Goal: Information Seeking & Learning: Learn about a topic

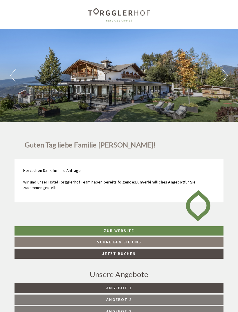
click at [221, 81] on div "Previous Next 1 2 3 4 5 6 7 8 9 10 11 12 13" at bounding box center [119, 75] width 238 height 93
click at [221, 80] on div "Previous Next 1 2 3 4 5 6 7 8 9 10 11 12 13" at bounding box center [119, 75] width 238 height 93
click at [225, 76] on button "Next" at bounding box center [225, 75] width 6 height 15
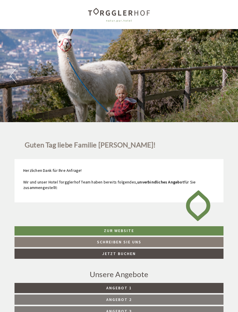
click at [225, 80] on button "Next" at bounding box center [225, 75] width 6 height 15
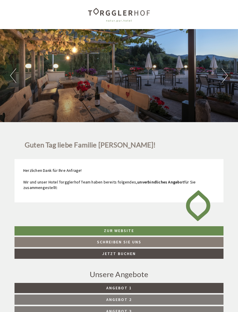
click at [224, 82] on button "Next" at bounding box center [225, 75] width 6 height 15
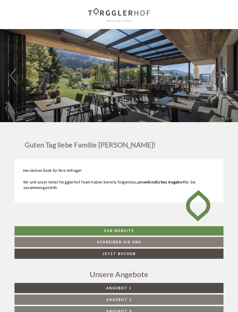
click at [225, 83] on button "Next" at bounding box center [225, 75] width 6 height 15
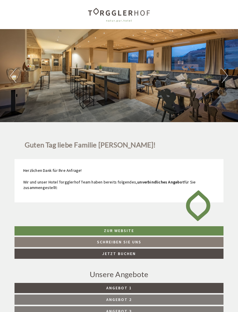
click at [222, 82] on button "Next" at bounding box center [225, 75] width 6 height 15
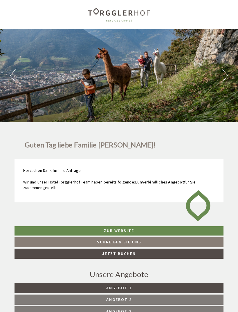
click at [223, 83] on button "Next" at bounding box center [225, 75] width 6 height 15
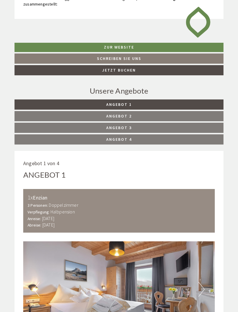
scroll to position [185, 0]
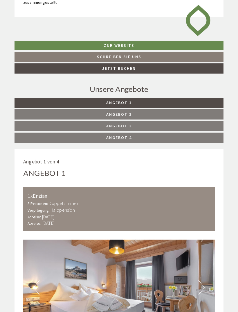
click at [194, 103] on link "Angebot 1" at bounding box center [119, 103] width 209 height 10
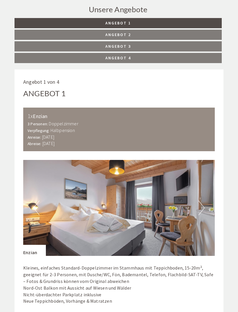
click at [191, 61] on link "Angebot 4" at bounding box center [118, 58] width 207 height 10
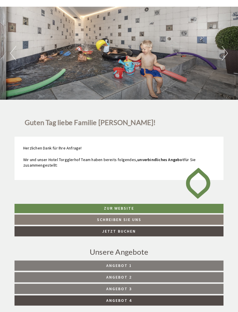
scroll to position [22, 0]
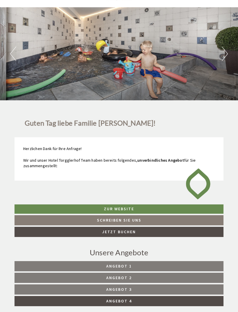
click at [222, 52] on button "Next" at bounding box center [225, 53] width 6 height 15
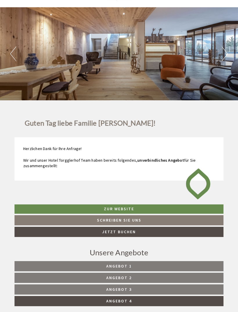
click at [225, 56] on button "Next" at bounding box center [225, 53] width 6 height 15
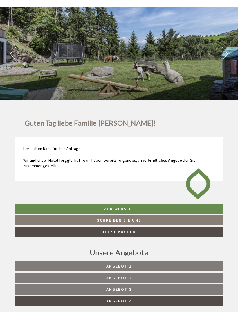
click at [227, 55] on button "Next" at bounding box center [225, 53] width 6 height 15
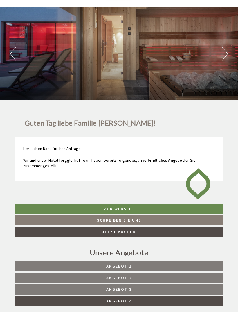
click at [228, 55] on button "Next" at bounding box center [225, 53] width 6 height 15
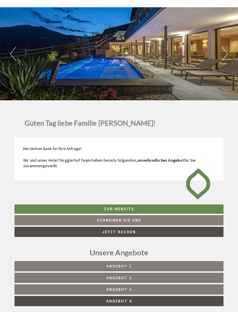
click at [228, 61] on button "Next" at bounding box center [225, 53] width 6 height 15
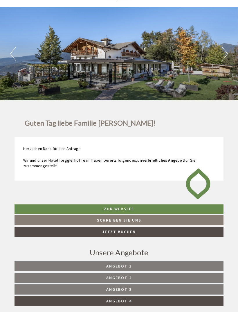
click at [227, 60] on button "Next" at bounding box center [225, 53] width 6 height 15
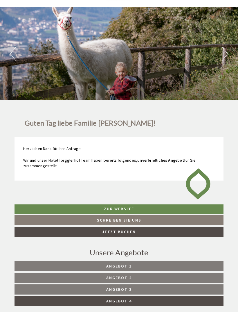
click at [227, 59] on button "Next" at bounding box center [225, 53] width 6 height 15
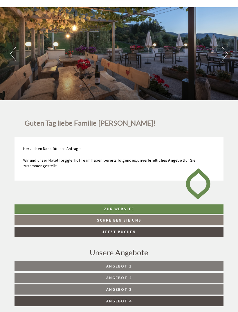
click at [226, 61] on button "Next" at bounding box center [225, 53] width 6 height 15
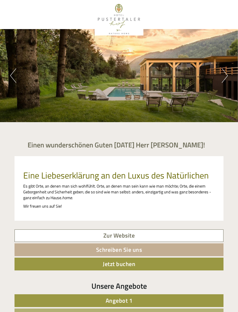
click at [222, 77] on button "Next" at bounding box center [225, 75] width 6 height 15
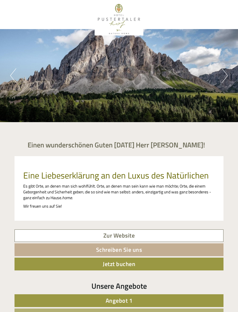
click at [224, 82] on button "Next" at bounding box center [225, 75] width 6 height 15
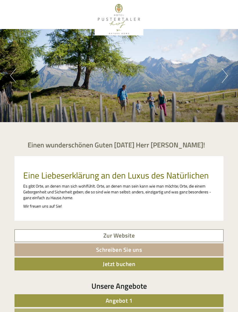
click at [225, 81] on button "Next" at bounding box center [225, 75] width 6 height 15
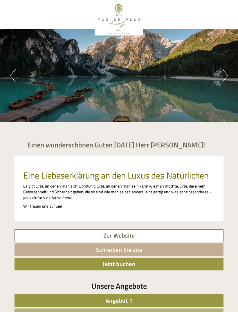
click at [225, 75] on button "Next" at bounding box center [225, 75] width 6 height 15
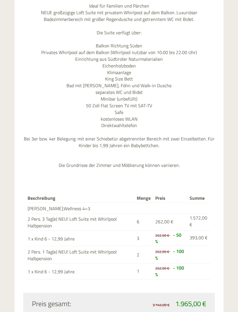
scroll to position [1300, 0]
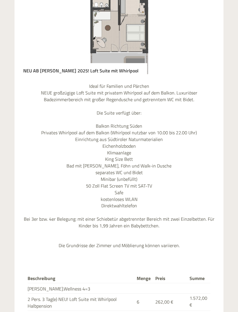
scroll to position [1218, 0]
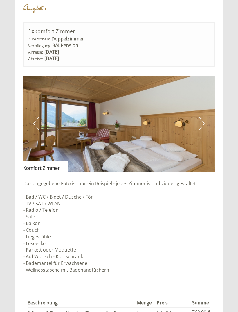
scroll to position [353, 0]
click at [205, 122] on button "Next" at bounding box center [202, 123] width 6 height 15
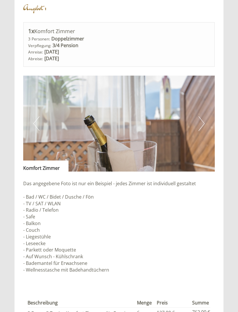
click at [206, 125] on img at bounding box center [119, 124] width 192 height 96
click at [205, 126] on img at bounding box center [119, 124] width 192 height 96
click at [202, 127] on img at bounding box center [119, 124] width 192 height 96
click at [206, 122] on img at bounding box center [119, 124] width 192 height 96
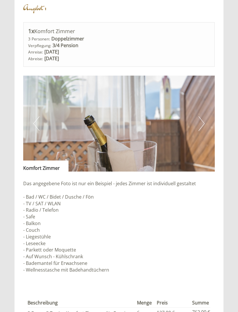
click at [207, 121] on img at bounding box center [119, 124] width 192 height 96
click at [209, 120] on img at bounding box center [119, 124] width 192 height 96
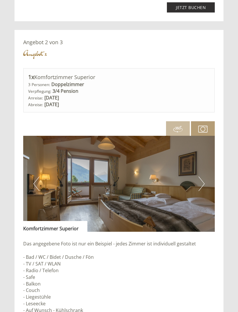
scroll to position [724, 0]
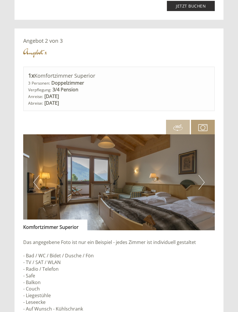
click at [208, 170] on img at bounding box center [119, 182] width 192 height 96
click at [205, 175] on img at bounding box center [119, 182] width 192 height 96
click at [202, 181] on img at bounding box center [119, 182] width 192 height 96
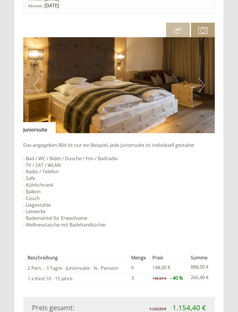
scroll to position [1245, 0]
click at [200, 81] on button "Next" at bounding box center [202, 85] width 6 height 15
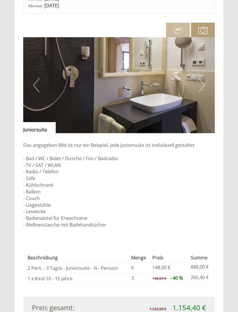
click at [200, 82] on button "Next" at bounding box center [202, 85] width 6 height 15
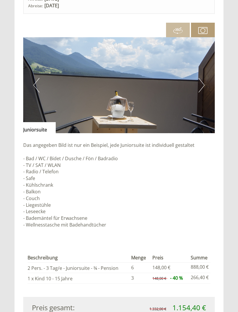
click at [201, 86] on button "Next" at bounding box center [202, 85] width 6 height 15
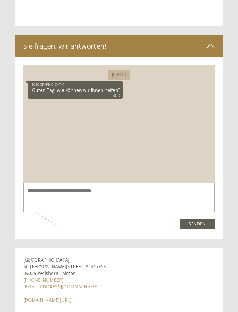
scroll to position [2593, 0]
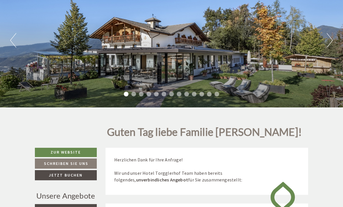
scroll to position [69, 0]
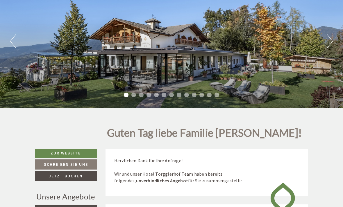
click at [238, 42] on button "Next" at bounding box center [330, 41] width 6 height 15
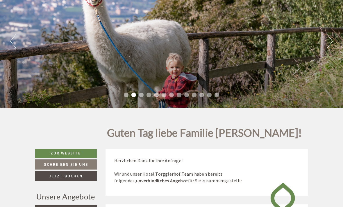
click at [238, 46] on button "Next" at bounding box center [330, 41] width 6 height 15
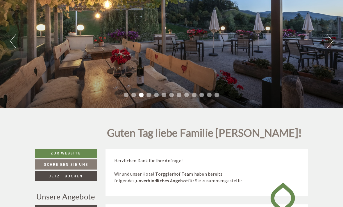
click at [238, 44] on button "Next" at bounding box center [330, 41] width 6 height 15
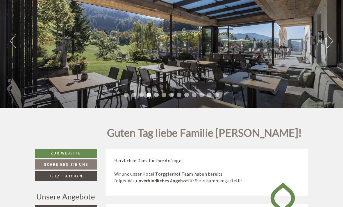
click at [238, 44] on button "Next" at bounding box center [330, 41] width 6 height 15
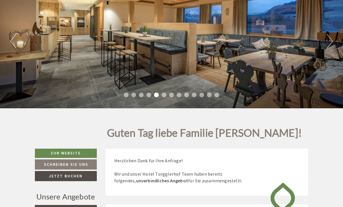
click at [238, 44] on button "Next" at bounding box center [330, 41] width 6 height 15
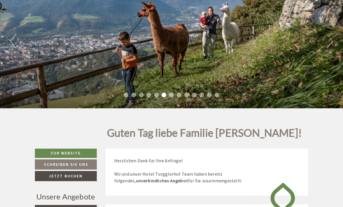
click at [238, 44] on button "Next" at bounding box center [330, 41] width 6 height 15
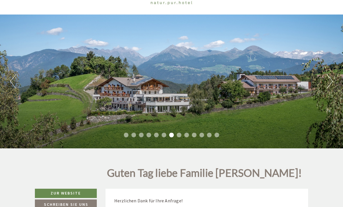
scroll to position [0, 0]
